Goal: Browse casually

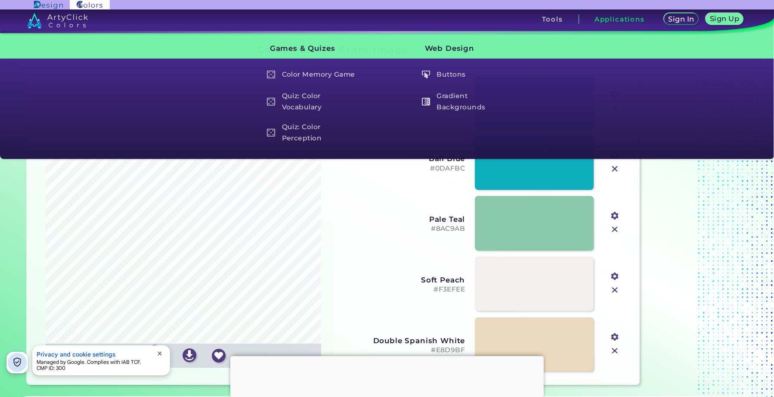
click at [598, 20] on h3 "Applications" at bounding box center [620, 19] width 50 height 6
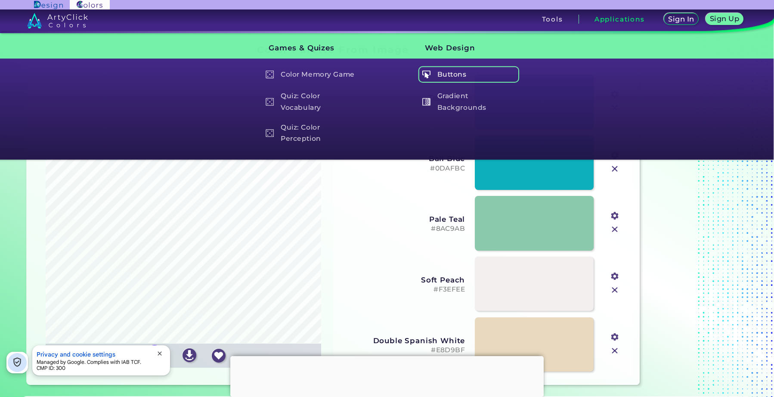
click at [428, 74] on img at bounding box center [426, 74] width 8 height 8
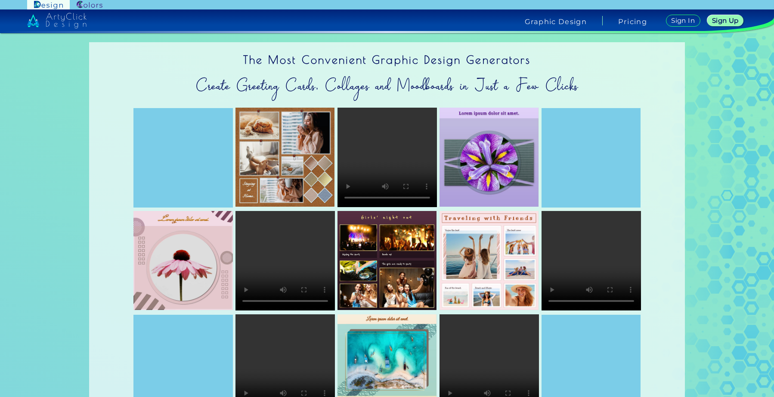
click at [309, 162] on img at bounding box center [284, 157] width 99 height 99
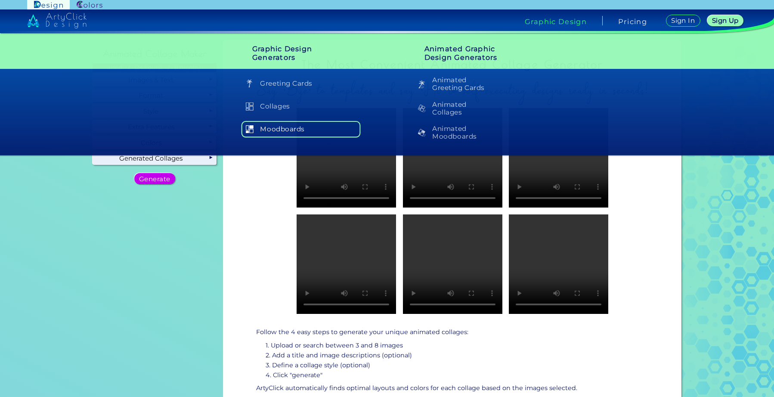
click at [271, 131] on h5 "Moodboards" at bounding box center [301, 129] width 119 height 16
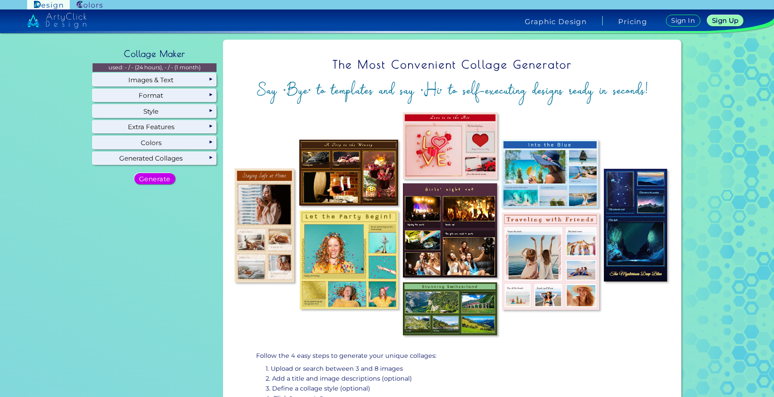
click at [266, 106] on div "The Most Convenient Collage Generator Say "Bye" to templates and say "Hi" to se…" at bounding box center [452, 247] width 451 height 409
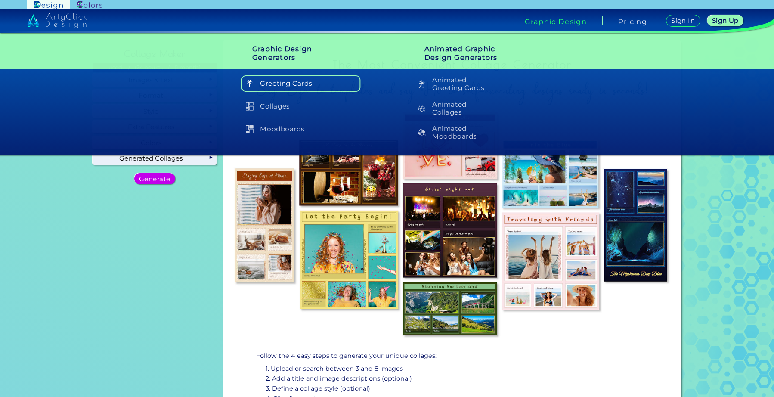
click at [275, 81] on h5 "Greeting Cards" at bounding box center [301, 83] width 119 height 16
